Goal: Find specific page/section: Find specific page/section

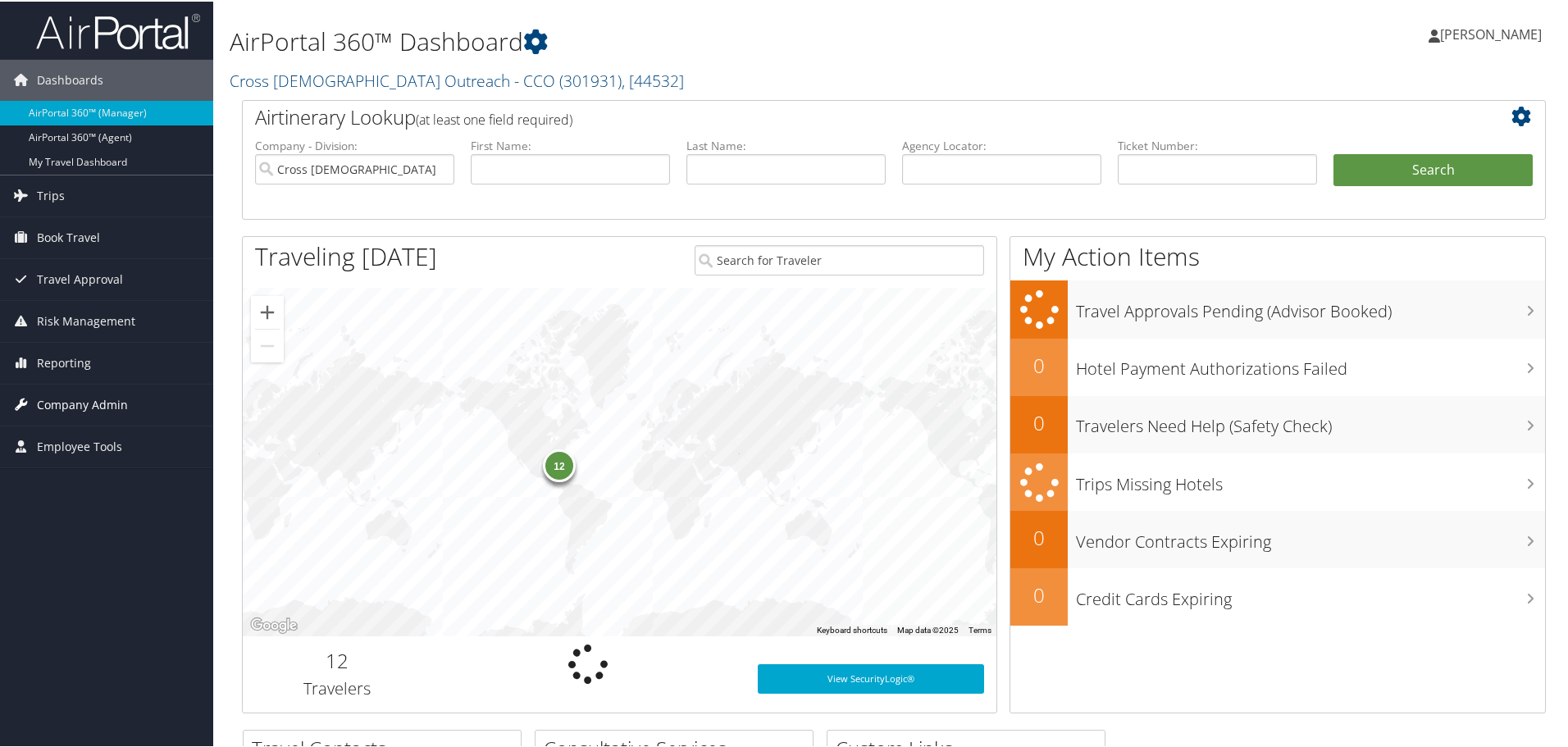
click at [98, 398] on span "Company Admin" at bounding box center [82, 403] width 91 height 41
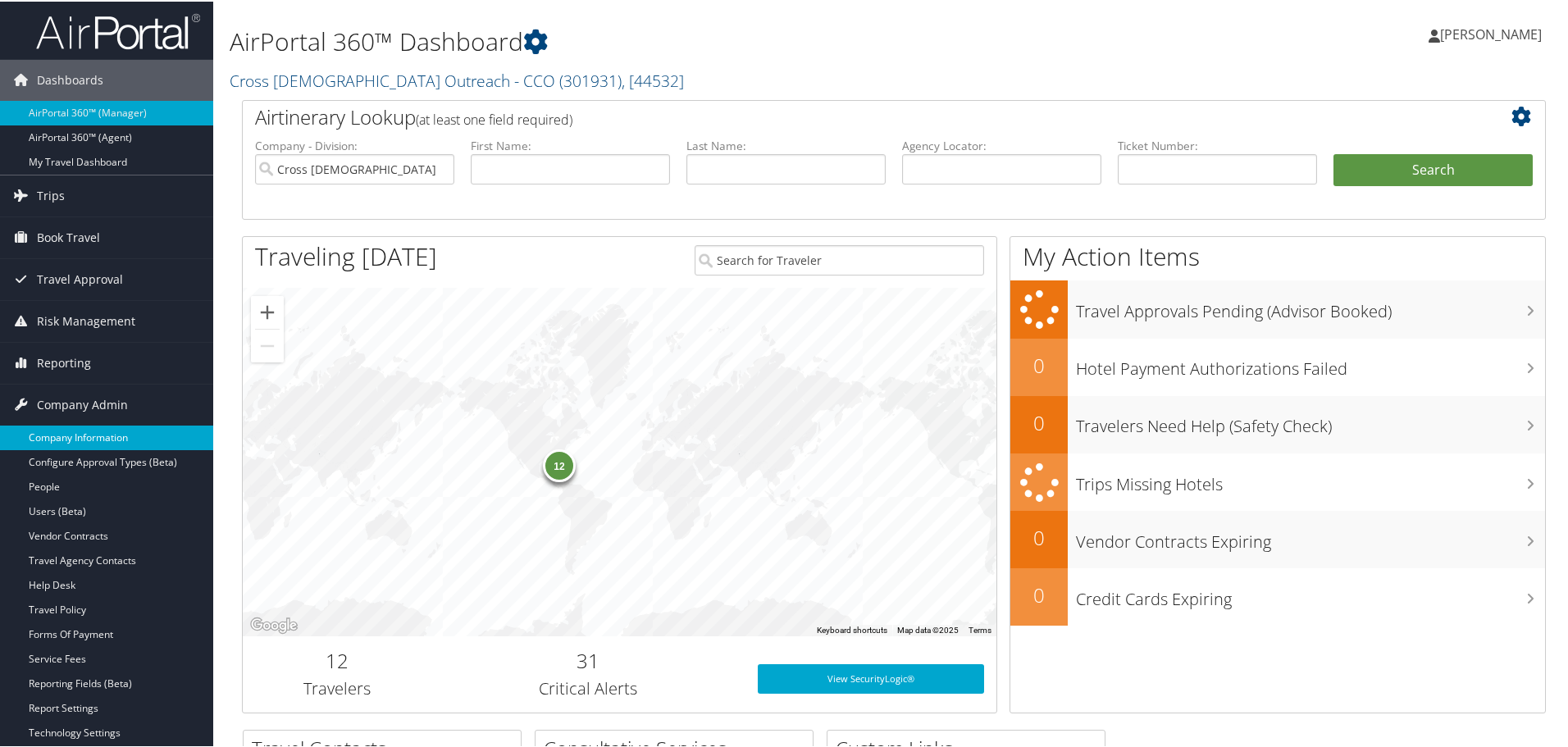
click at [66, 433] on link "Company Information" at bounding box center [106, 435] width 213 height 24
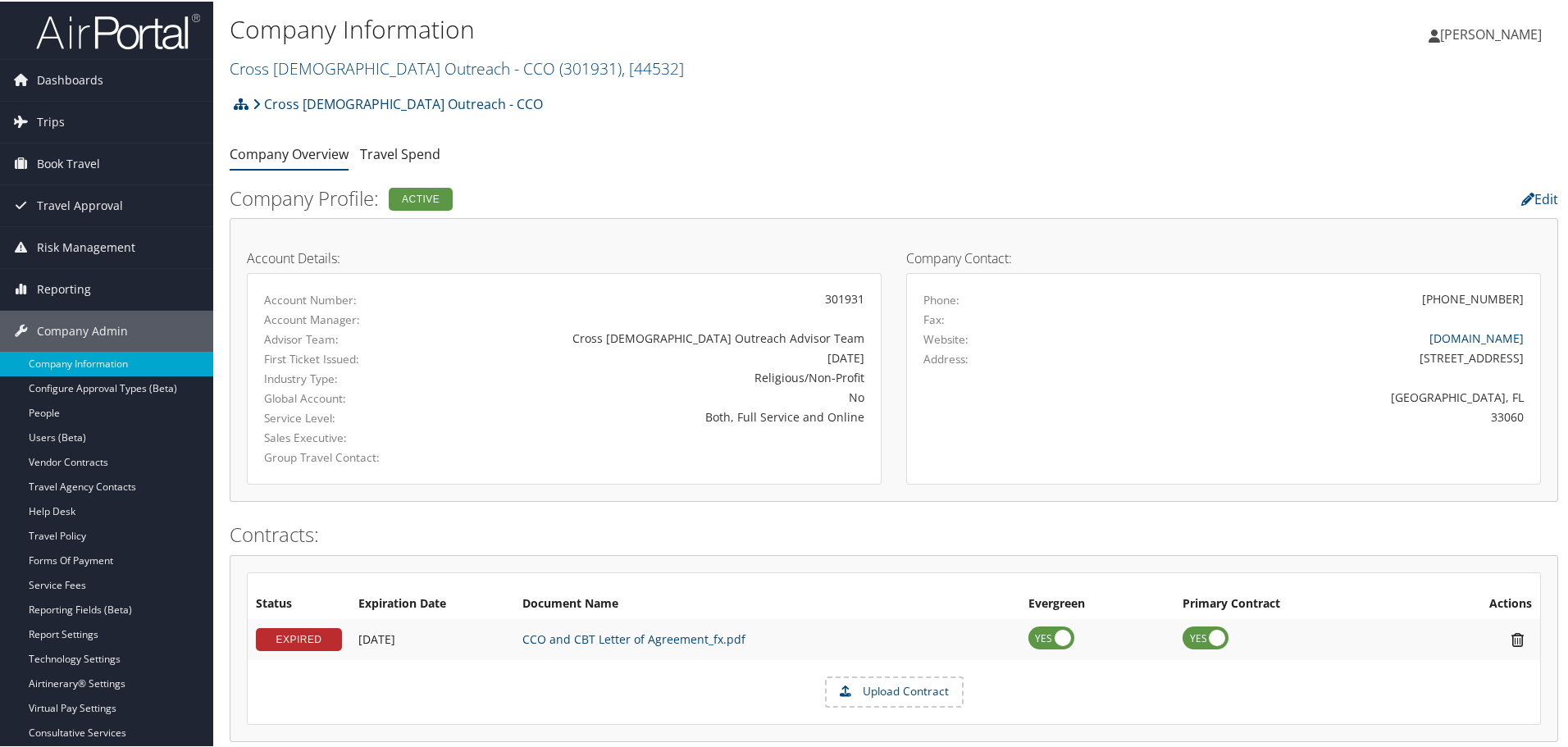
click at [586, 72] on h2 "Cross Catholic Outreach - CCO ( 301931 ) , [ 44532 ]" at bounding box center [673, 65] width 886 height 28
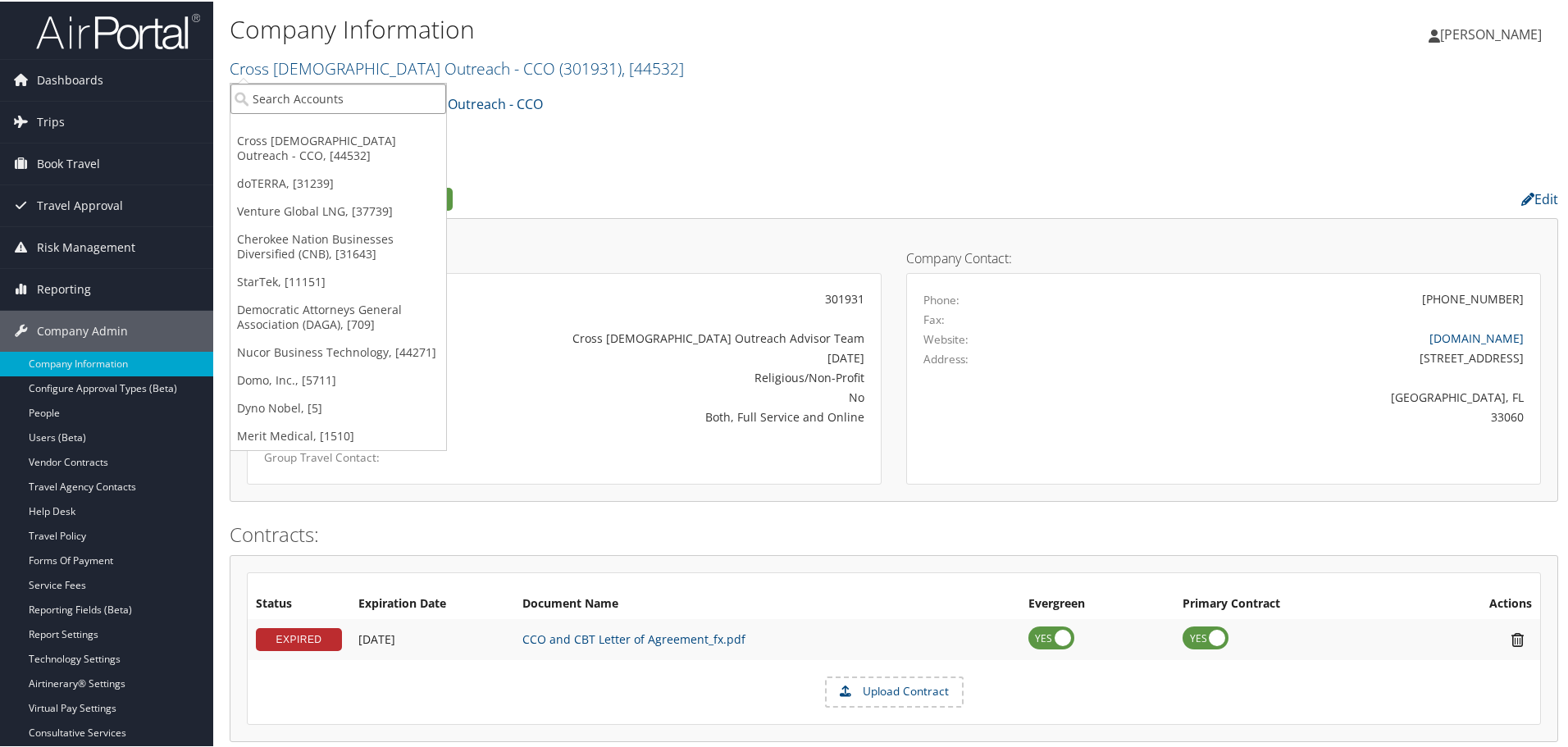
click at [419, 99] on input "search" at bounding box center [339, 97] width 216 height 30
type input "state of loui"
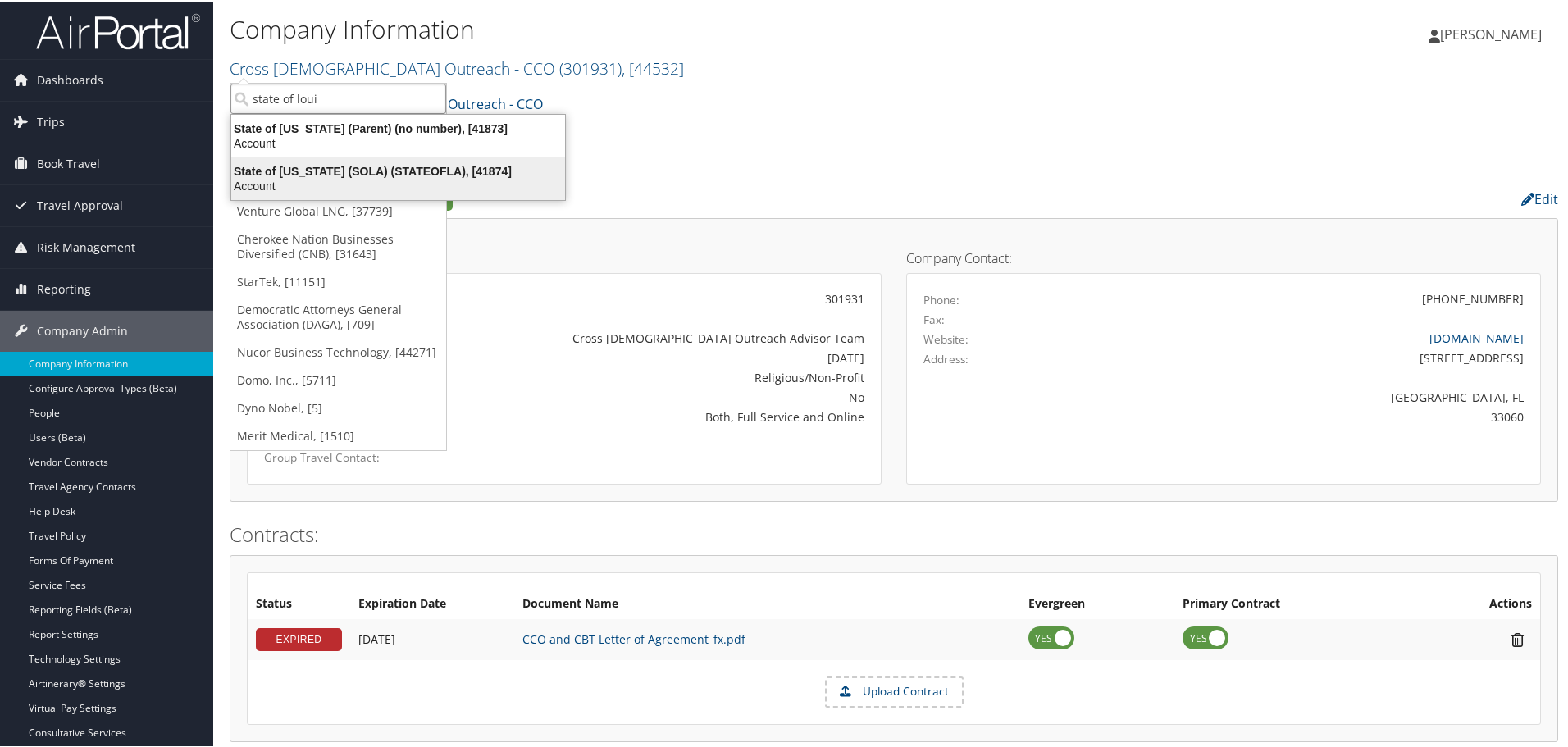
click at [344, 170] on div "State of Louisiana (SOLA) (STATEOFLA), [41874]" at bounding box center [398, 170] width 354 height 15
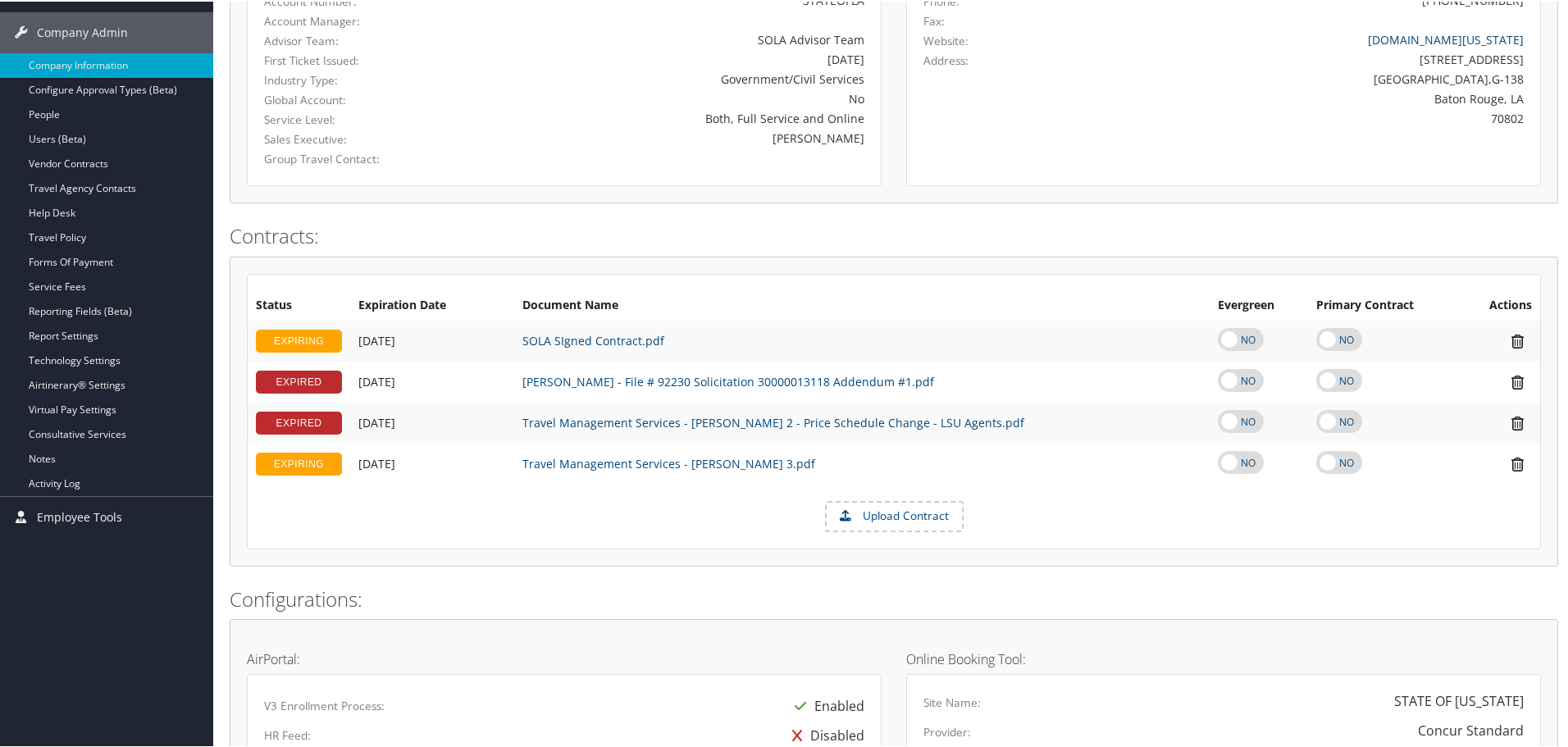
scroll to position [164, 0]
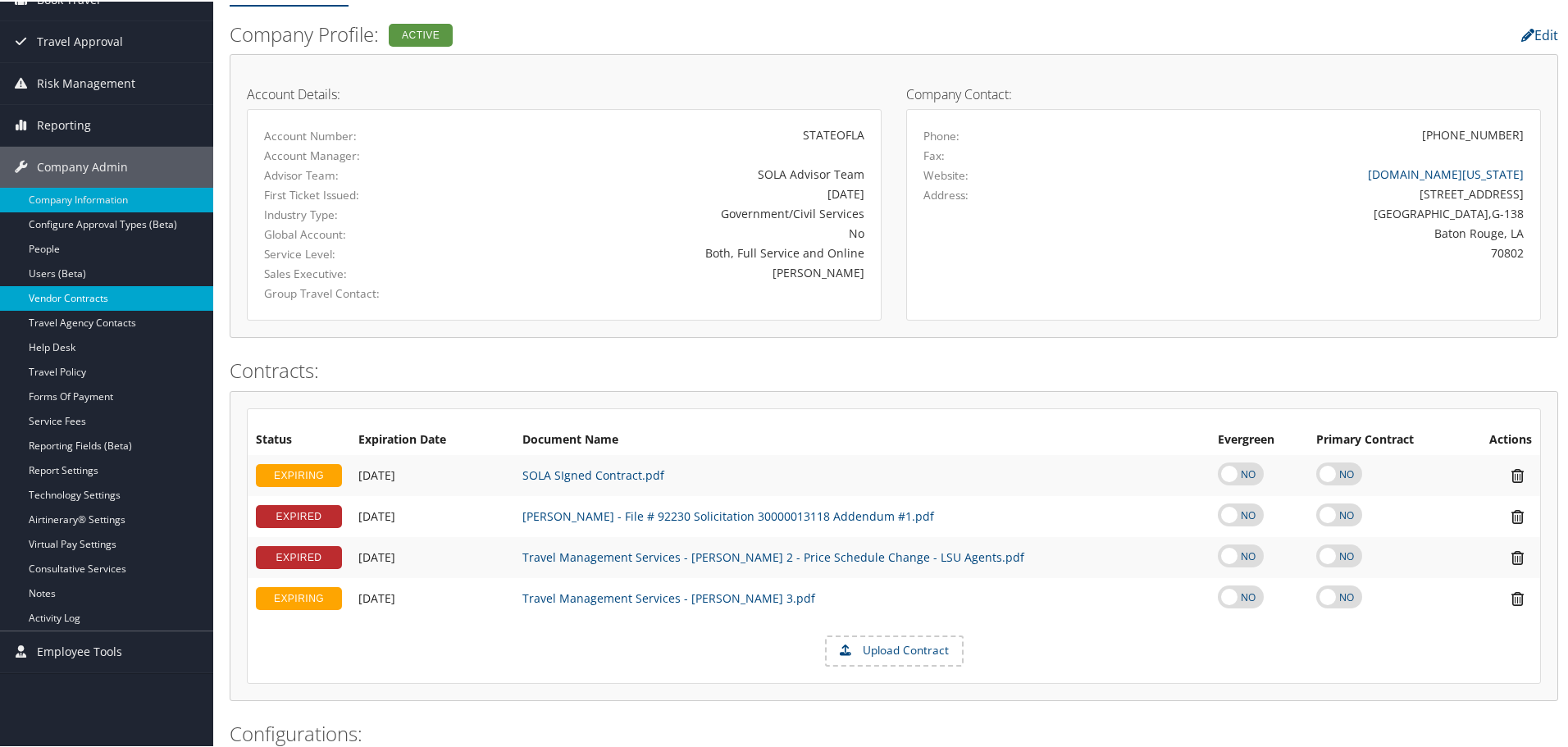
click at [74, 292] on link "Vendor Contracts" at bounding box center [106, 297] width 213 height 24
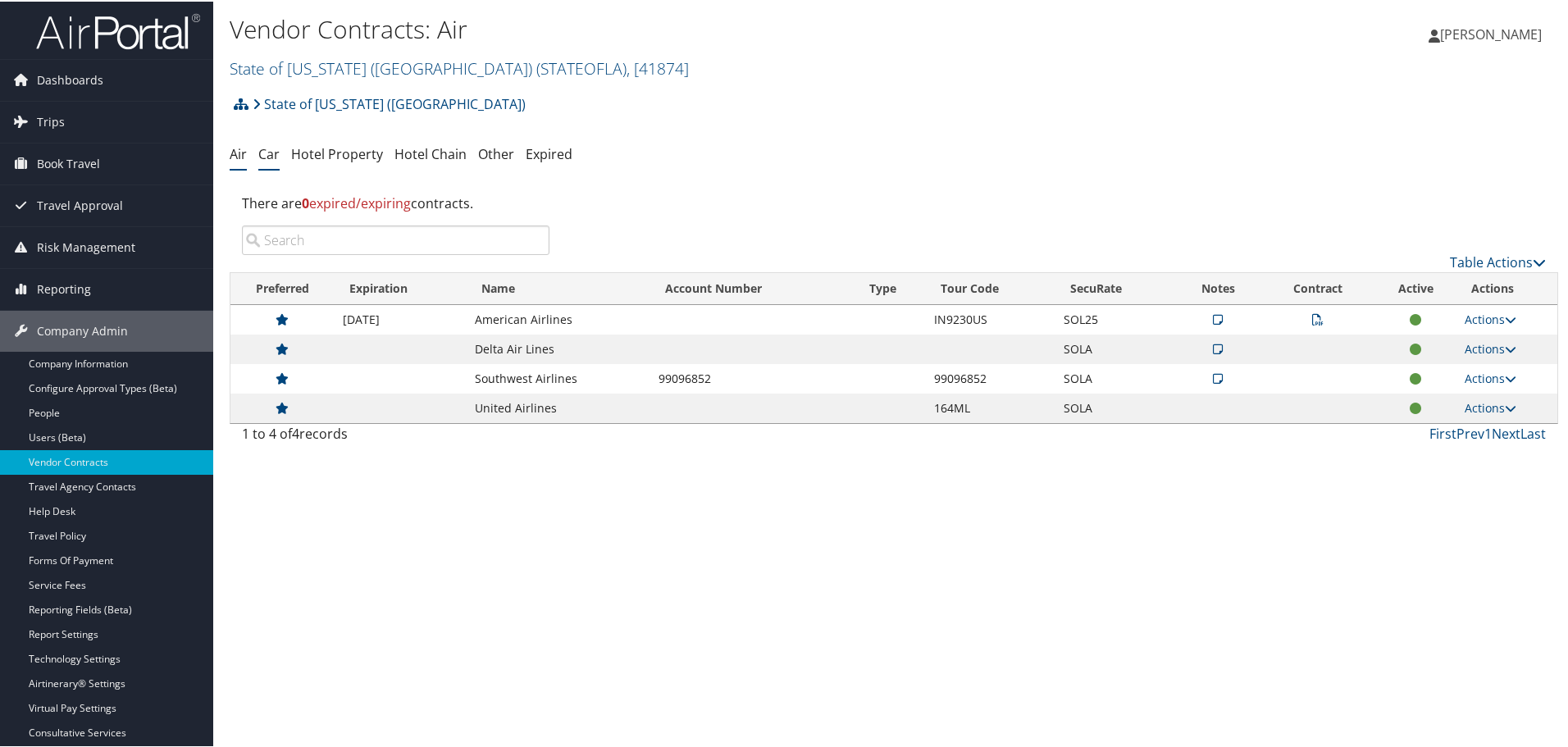
click at [269, 148] on link "Car" at bounding box center [269, 153] width 22 height 18
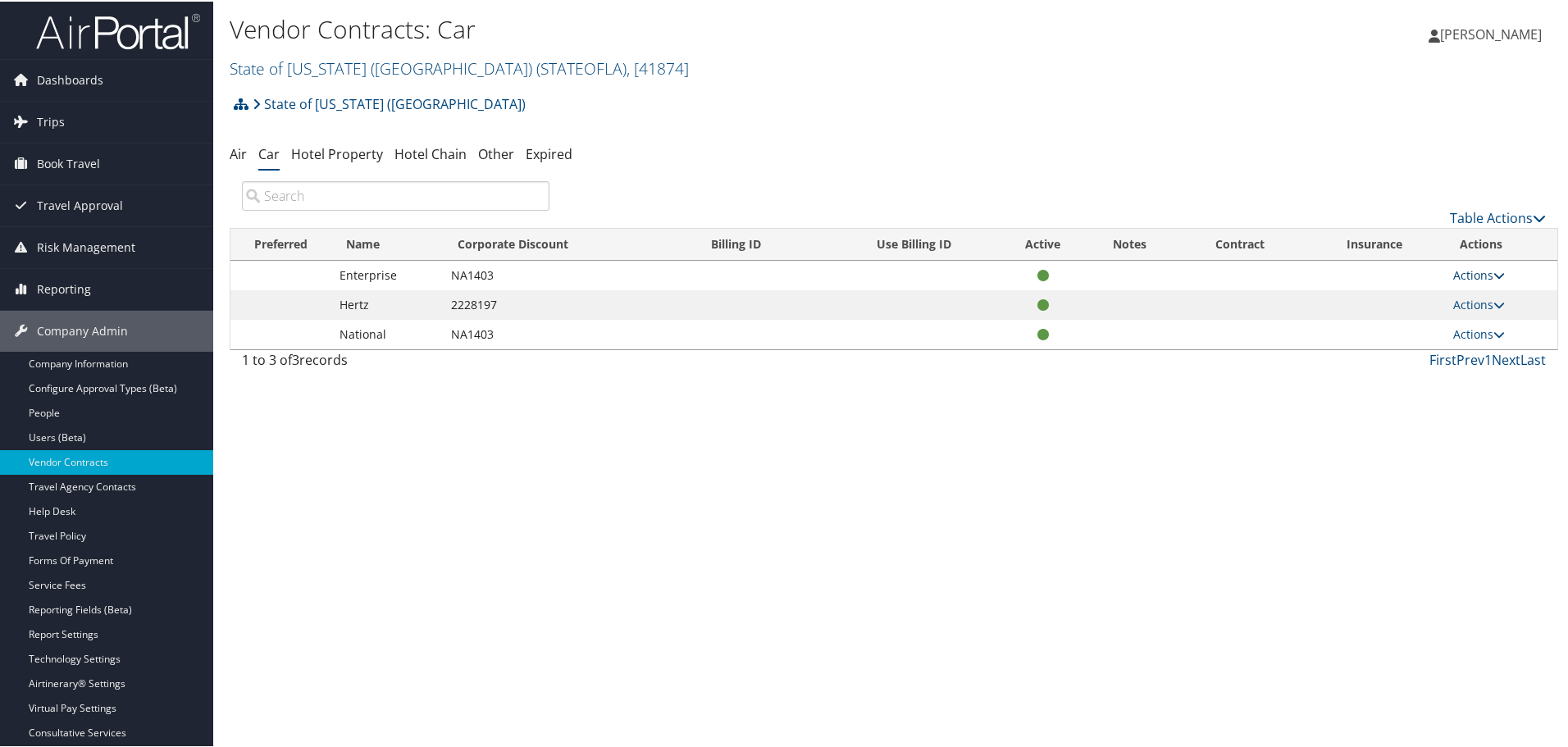
click at [1468, 272] on link "Actions" at bounding box center [1479, 273] width 52 height 16
click at [1447, 295] on link "View Contracts" at bounding box center [1440, 297] width 109 height 28
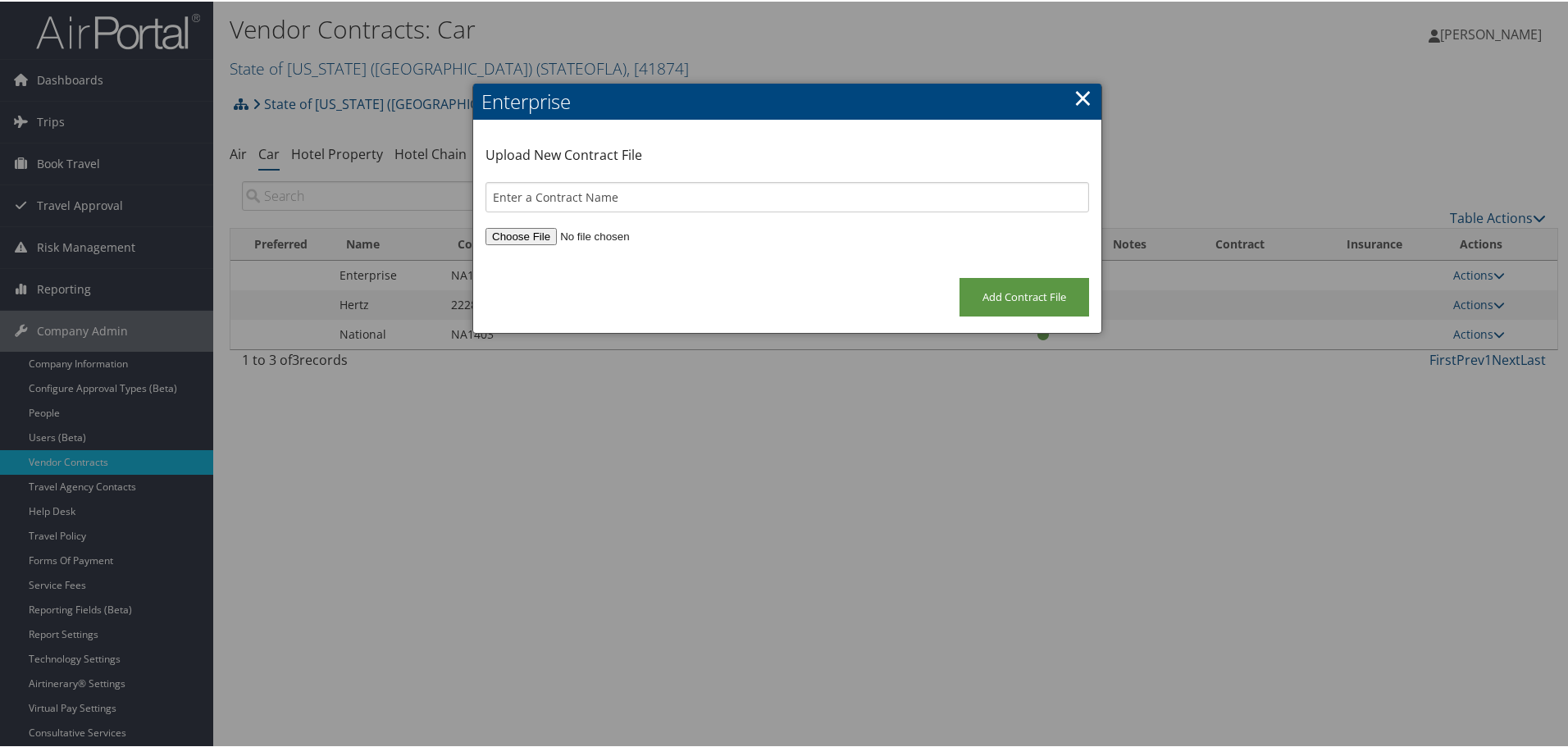
click at [1076, 96] on link "×" at bounding box center [1083, 95] width 19 height 33
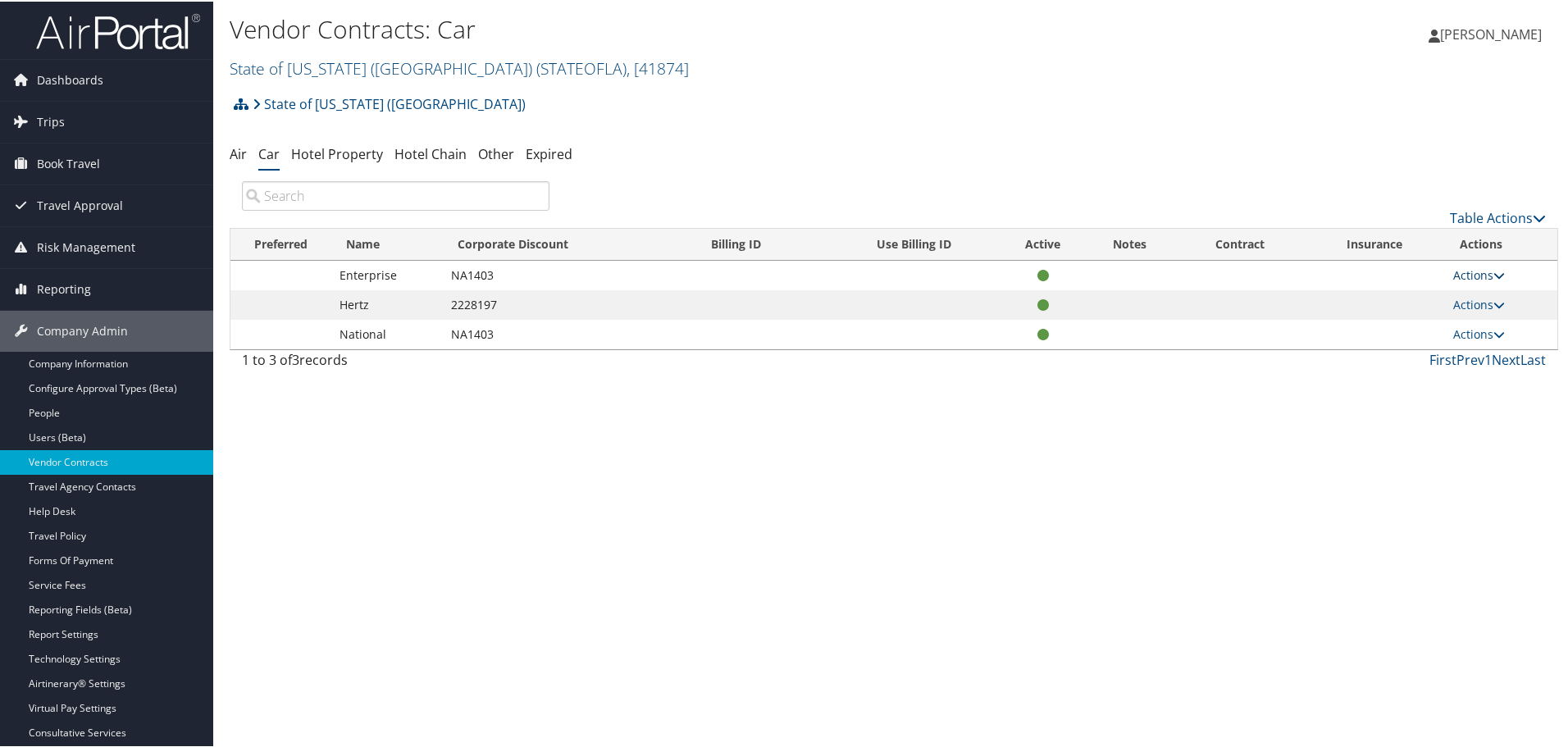
click at [1483, 270] on link "Actions" at bounding box center [1479, 273] width 52 height 16
click at [822, 563] on div "Vendor Contracts: Car State of [US_STATE] (SOLA) ( STATEOFLA ) , [ 41874 ] Stat…" at bounding box center [893, 374] width 1362 height 747
